Goal: Check status: Check status

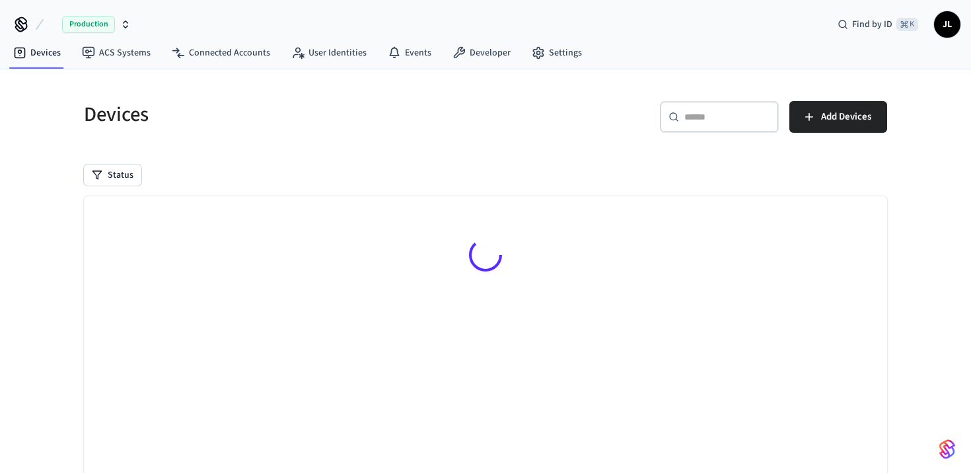
click at [733, 125] on div "​ ​" at bounding box center [719, 117] width 119 height 32
paste input "**********"
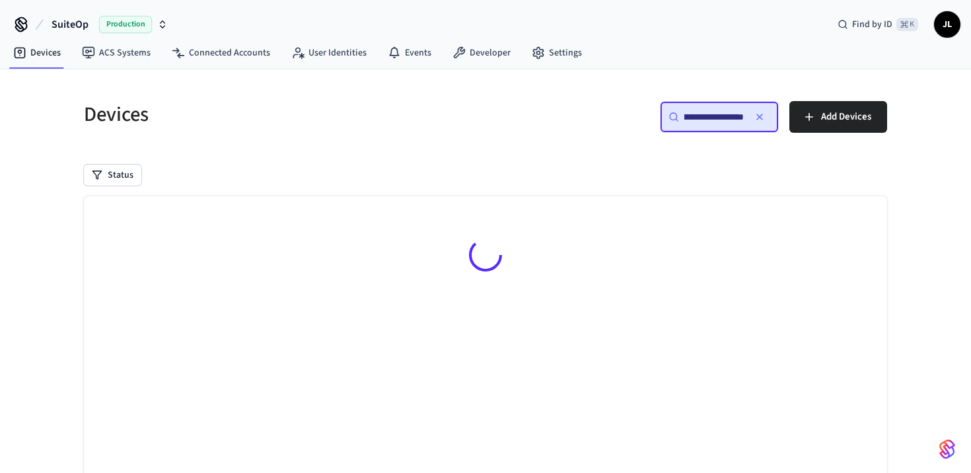
type input "**********"
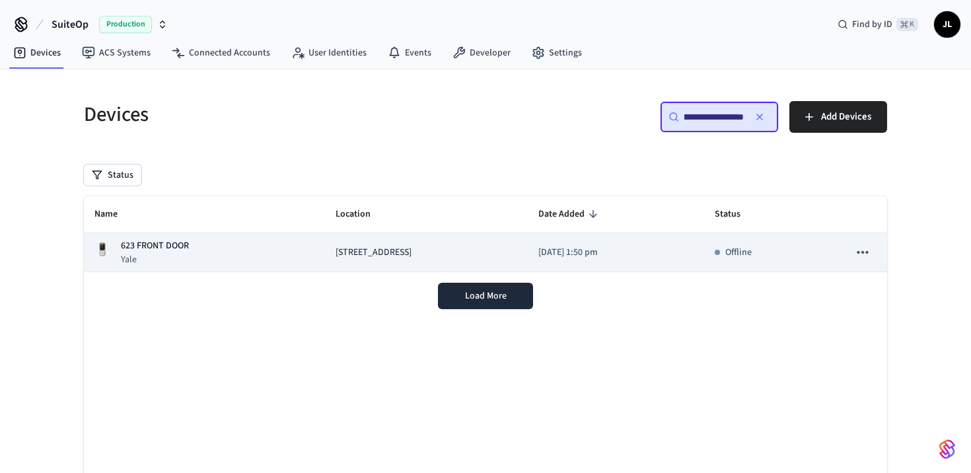
click at [461, 251] on div "[STREET_ADDRESS]" at bounding box center [426, 253] width 182 height 14
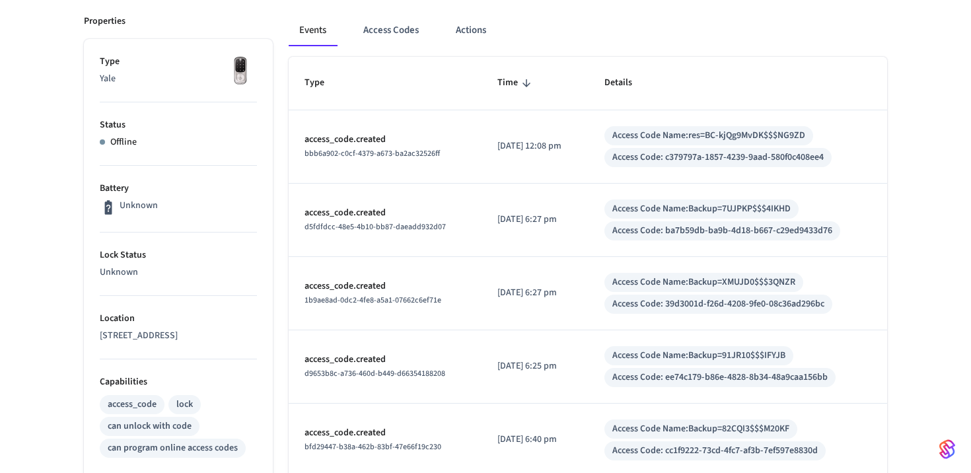
scroll to position [600, 0]
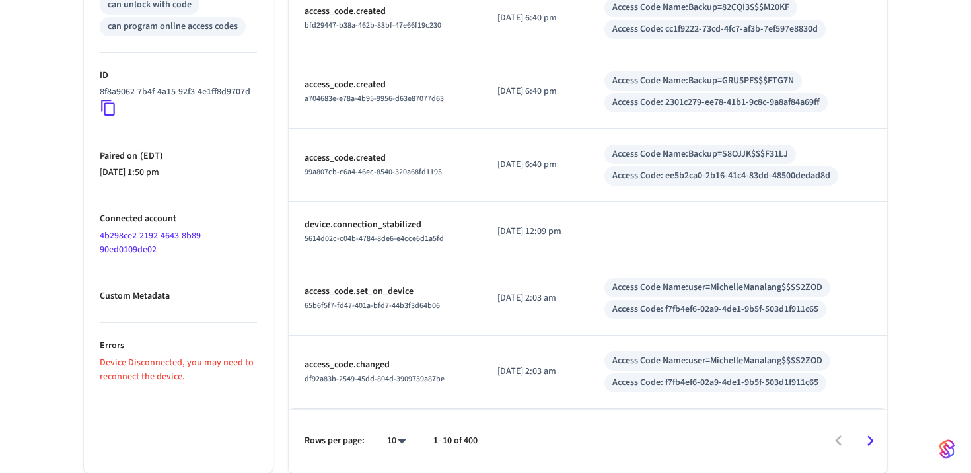
click at [185, 384] on p "Device Disconnected, you may need to reconnect the device." at bounding box center [178, 370] width 157 height 28
click at [175, 384] on p "Device Disconnected, you may need to reconnect the device." at bounding box center [178, 370] width 157 height 28
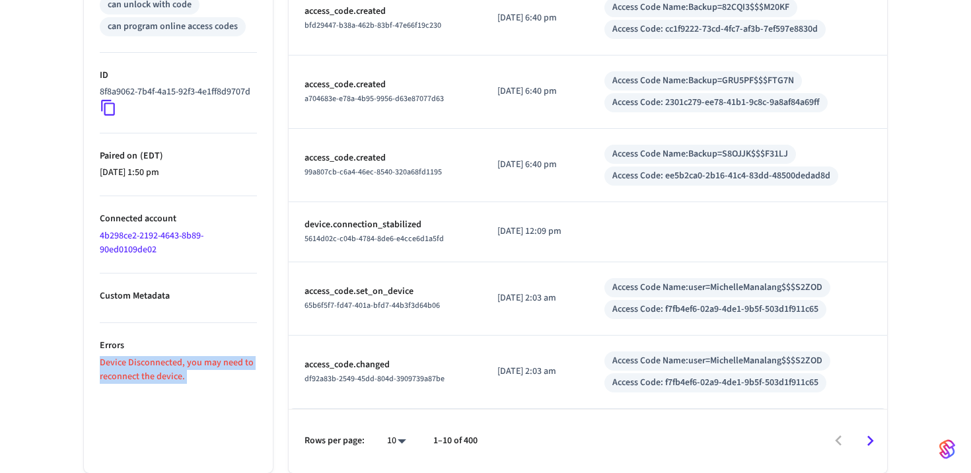
click at [175, 384] on p "Device Disconnected, you may need to reconnect the device." at bounding box center [178, 370] width 157 height 28
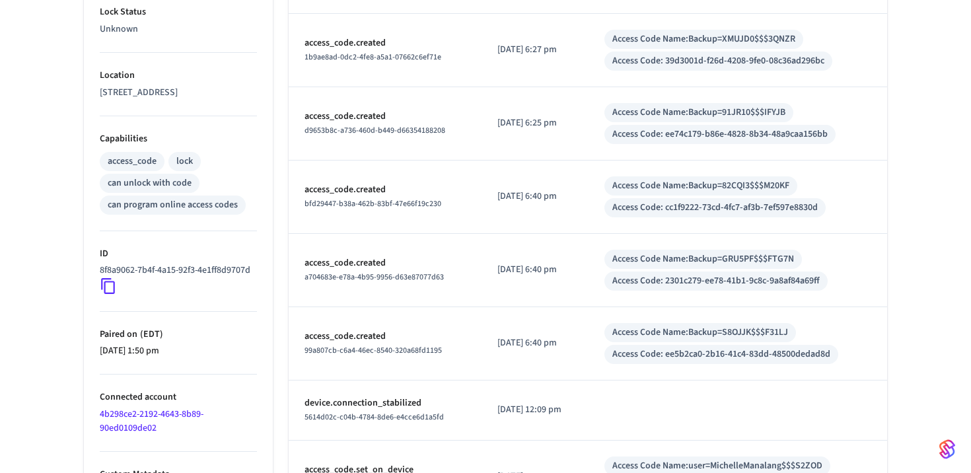
scroll to position [418, 0]
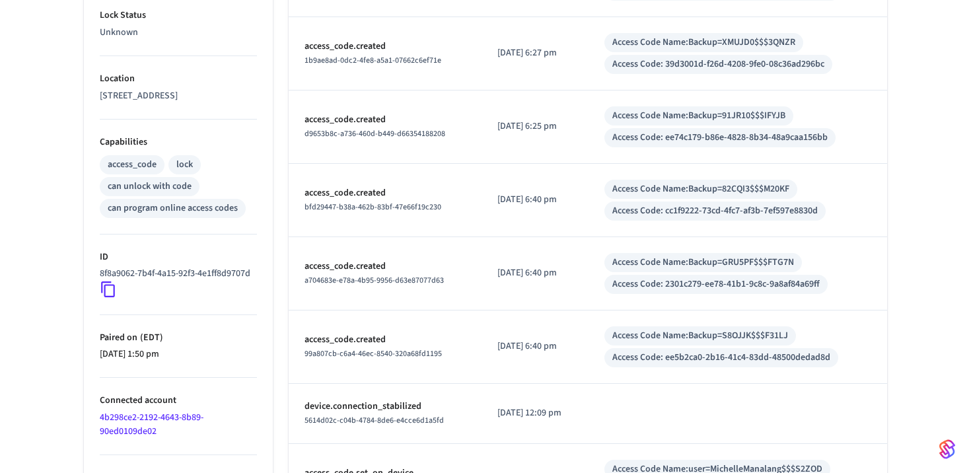
click at [386, 412] on p "device.connection_stabilized" at bounding box center [384, 406] width 161 height 14
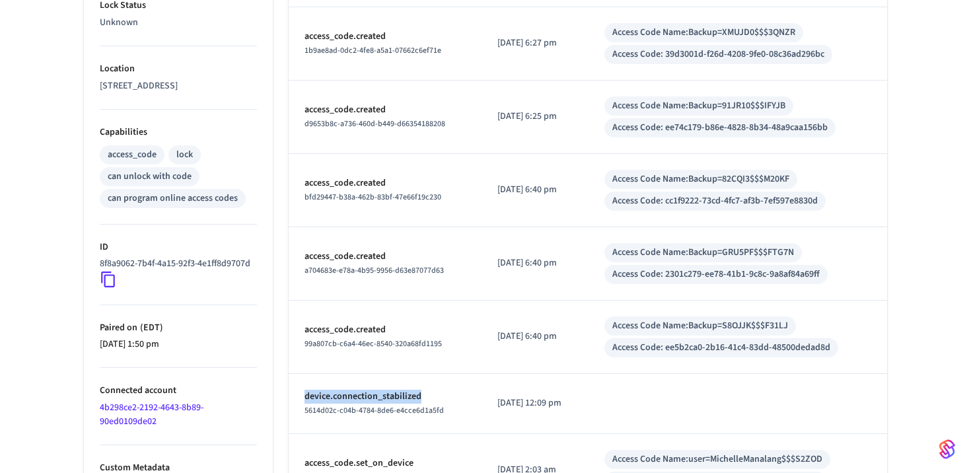
scroll to position [0, 0]
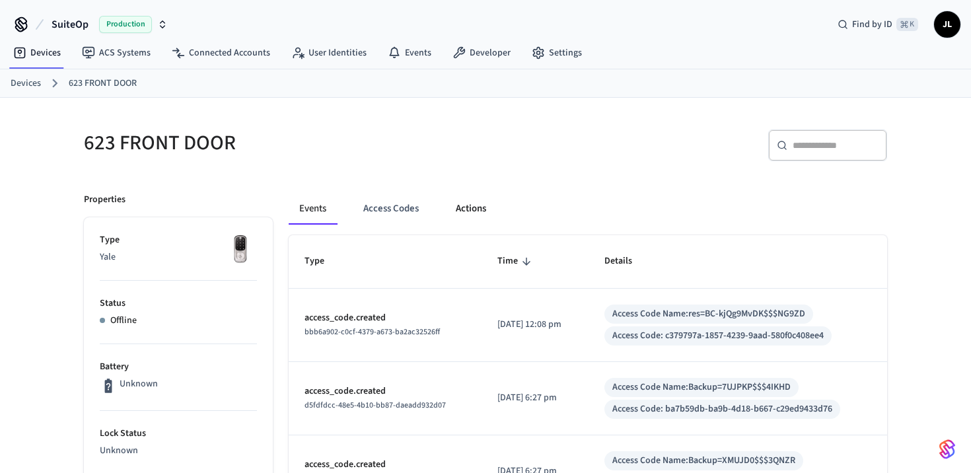
click at [459, 208] on button "Actions" at bounding box center [471, 209] width 52 height 32
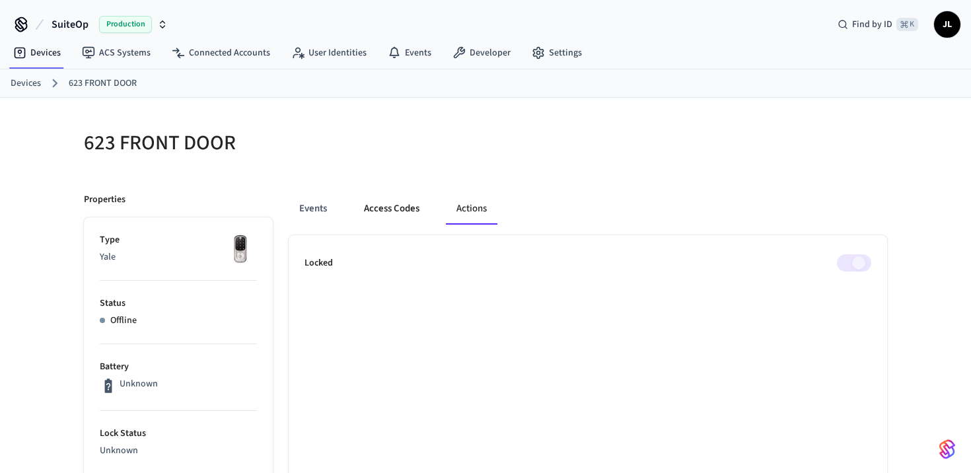
click at [393, 215] on button "Access Codes" at bounding box center [391, 209] width 77 height 32
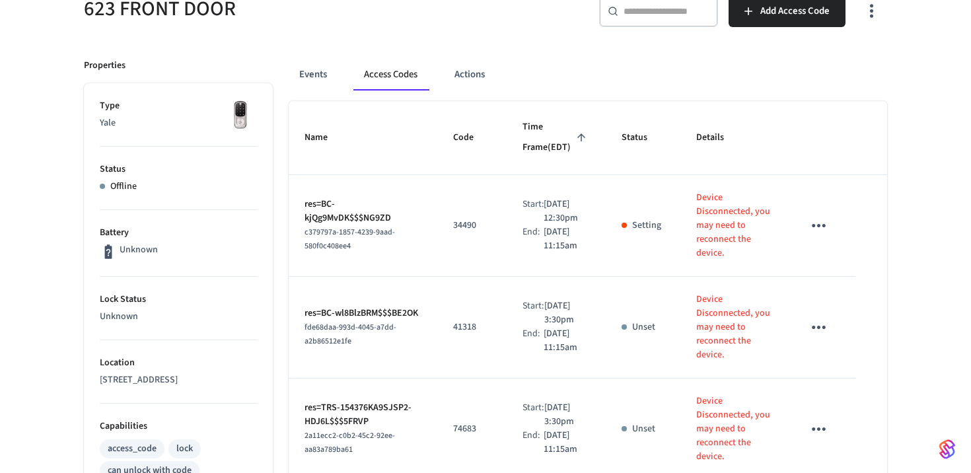
scroll to position [125, 0]
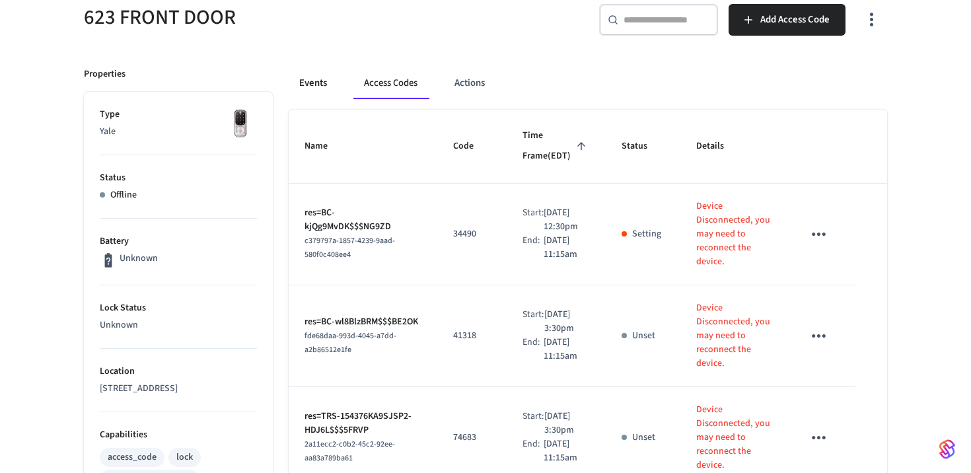
click at [310, 81] on button "Events" at bounding box center [313, 83] width 49 height 32
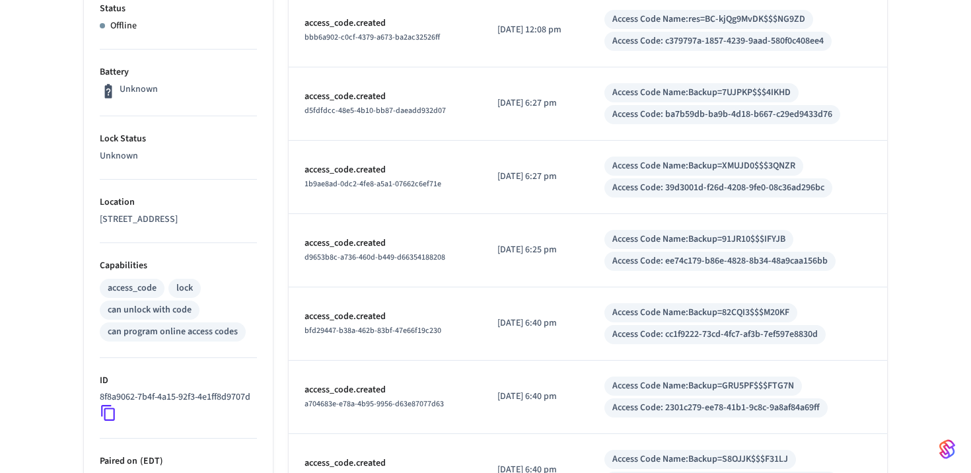
scroll to position [600, 0]
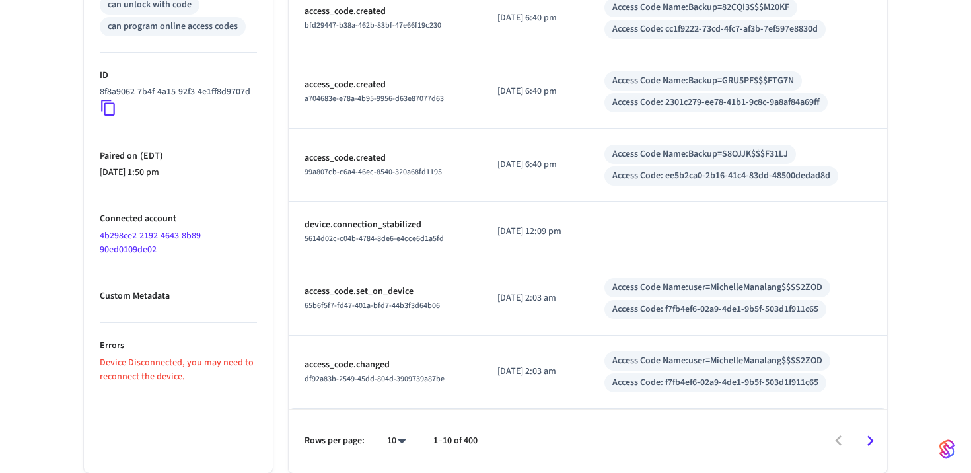
click at [123, 256] on link "4b298ce2-2192-4643-8b89-90ed0109de02" at bounding box center [152, 242] width 104 height 27
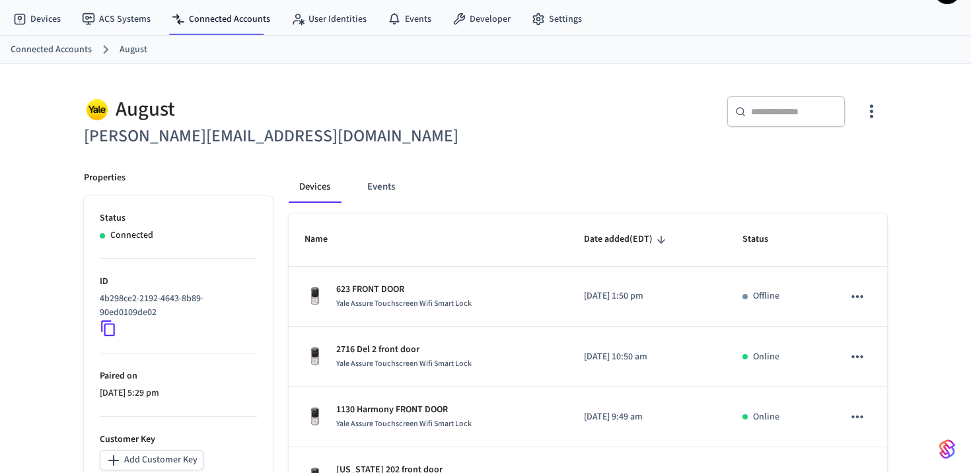
scroll to position [43, 0]
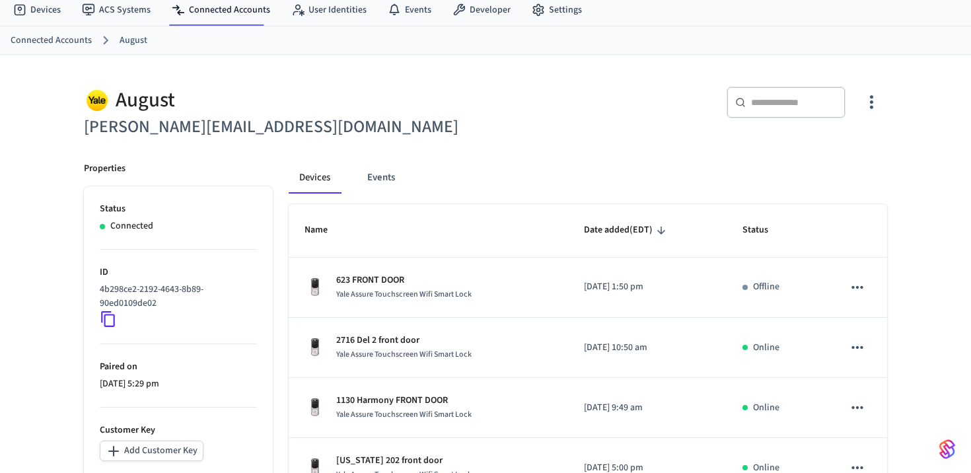
click at [765, 101] on input "text" at bounding box center [794, 102] width 86 height 13
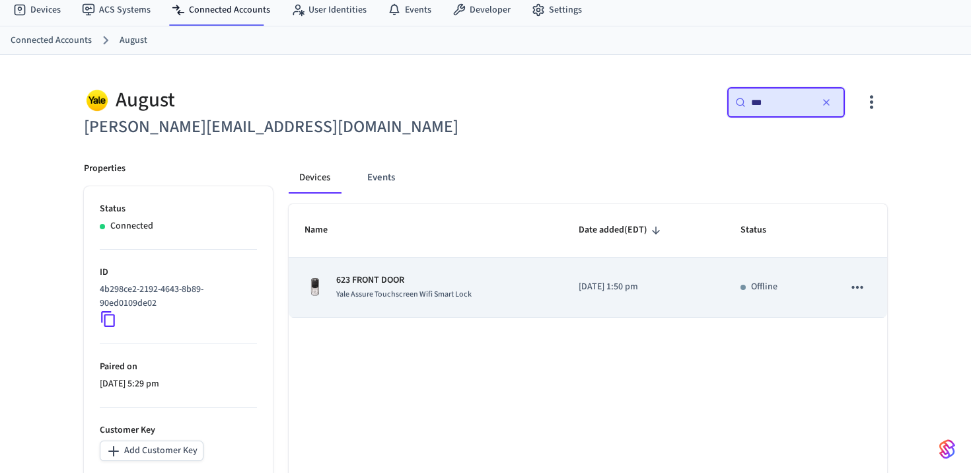
type input "***"
click at [842, 290] on td "sticky table" at bounding box center [856, 288] width 59 height 60
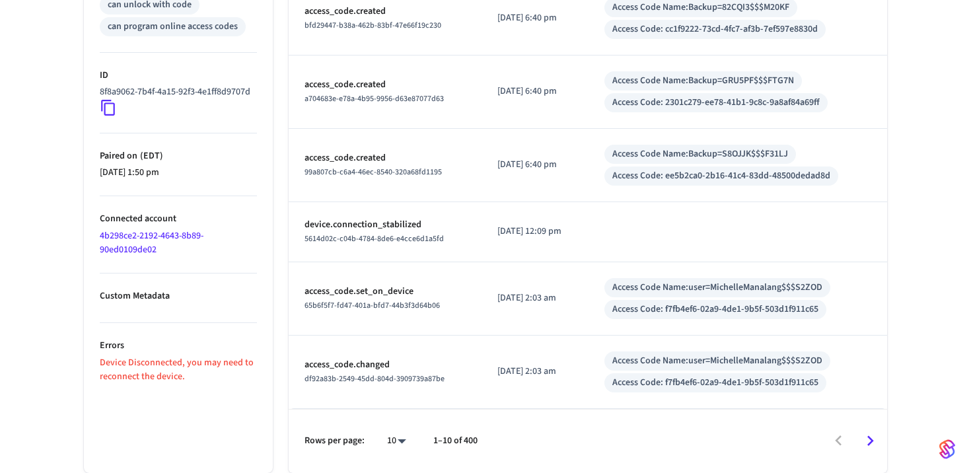
scroll to position [569, 0]
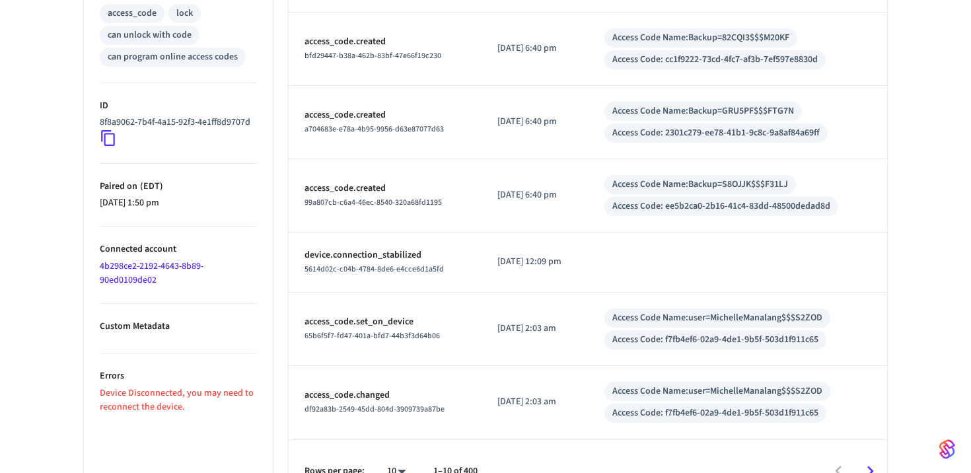
click at [108, 147] on icon at bounding box center [108, 137] width 17 height 17
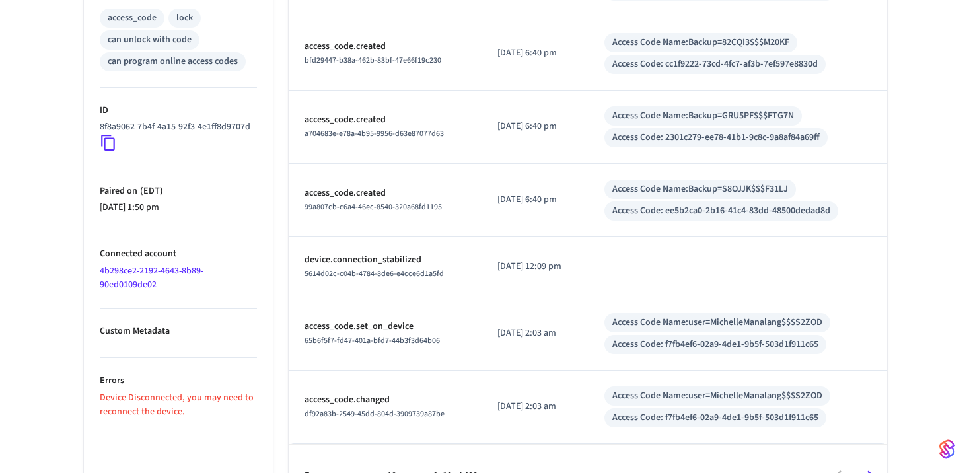
scroll to position [561, 0]
